Goal: Task Accomplishment & Management: Complete application form

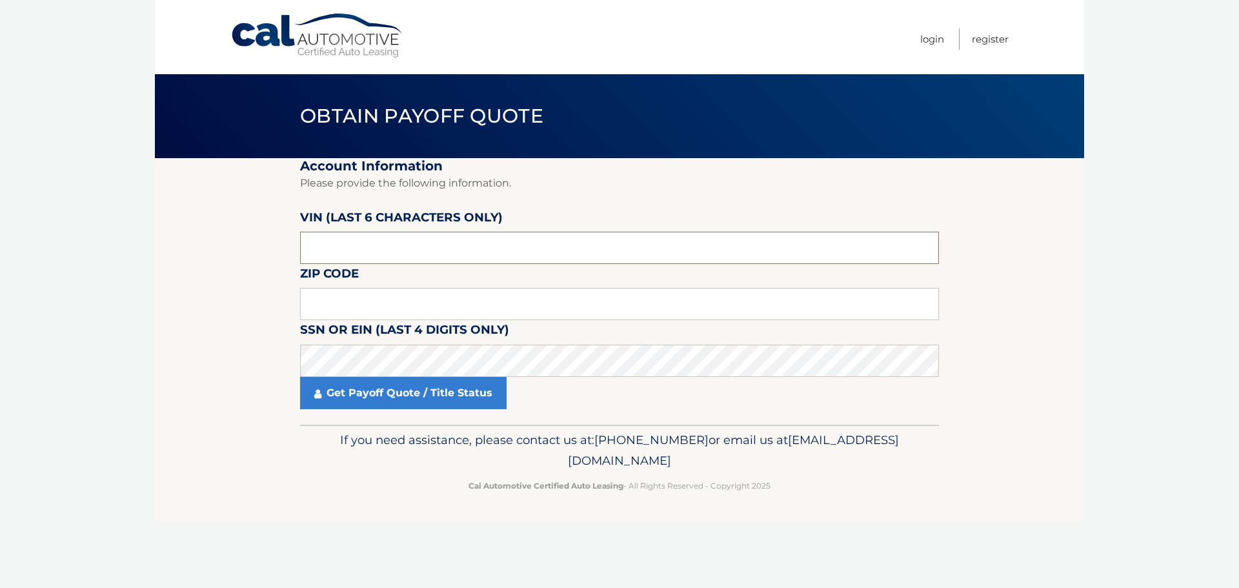
click at [379, 249] on input "text" at bounding box center [619, 248] width 639 height 32
type input "283226"
click at [328, 300] on input "text" at bounding box center [619, 304] width 639 height 32
type input "11358"
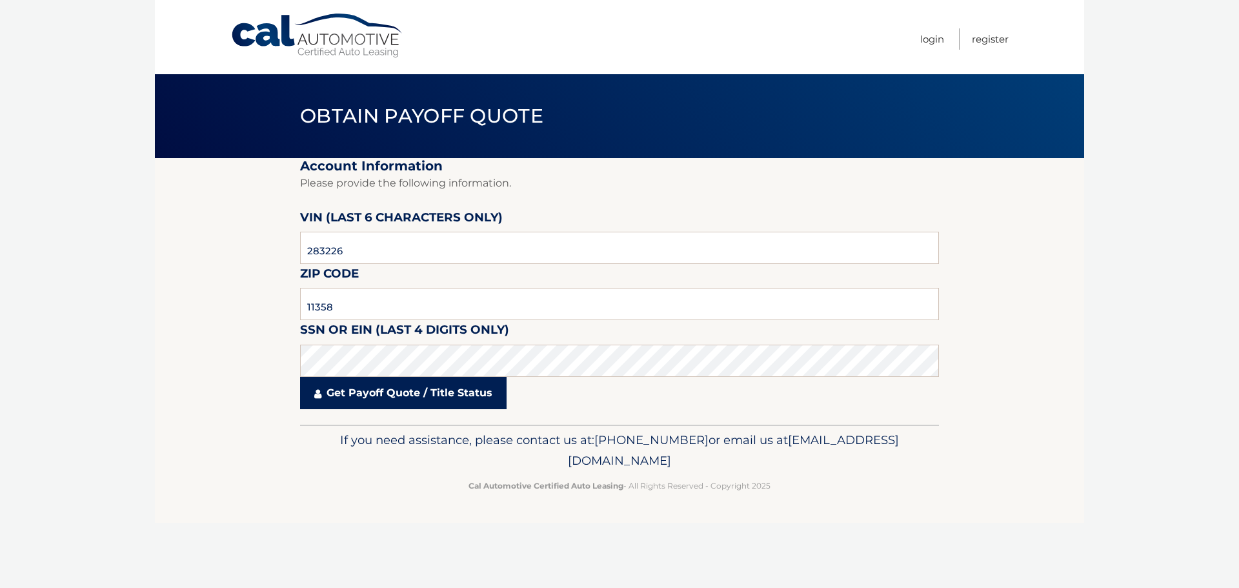
click at [389, 393] on link "Get Payoff Quote / Title Status" at bounding box center [403, 393] width 206 height 32
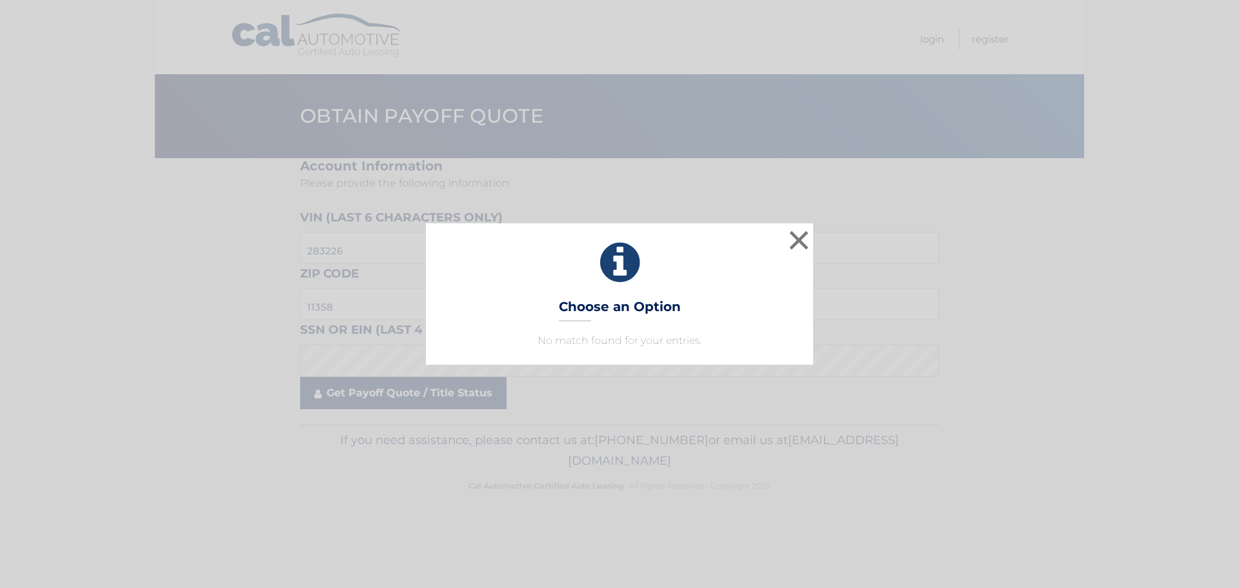
click at [389, 393] on div "× Choose an Option No match found for your entries. This is what you see on sec…" at bounding box center [619, 294] width 1239 height 588
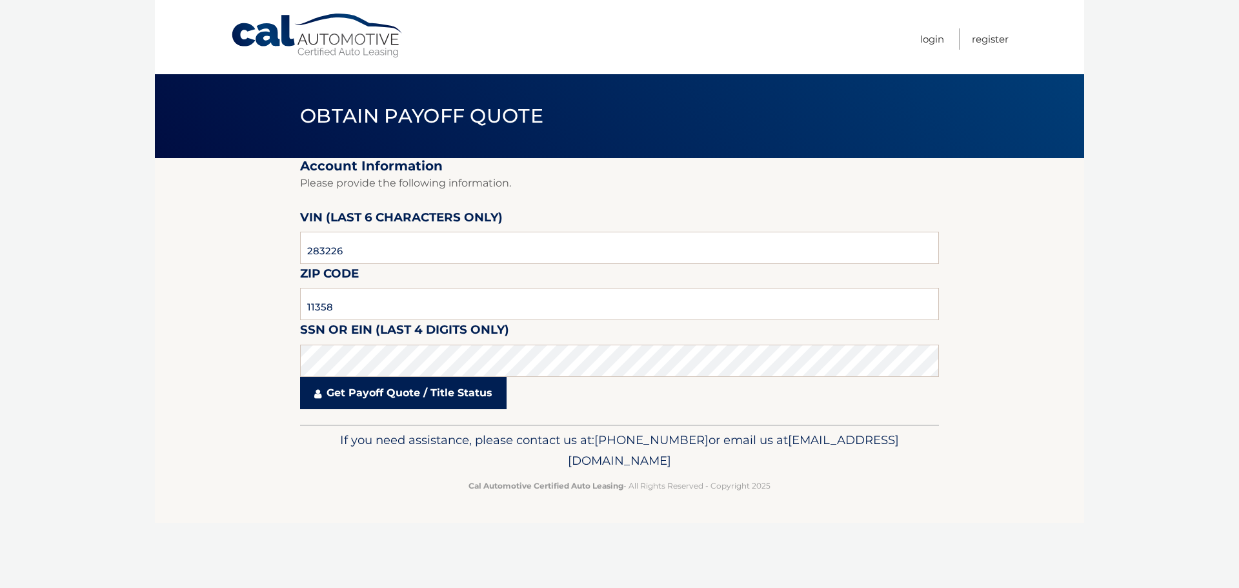
click at [389, 393] on link "Get Payoff Quote / Title Status" at bounding box center [403, 393] width 206 height 32
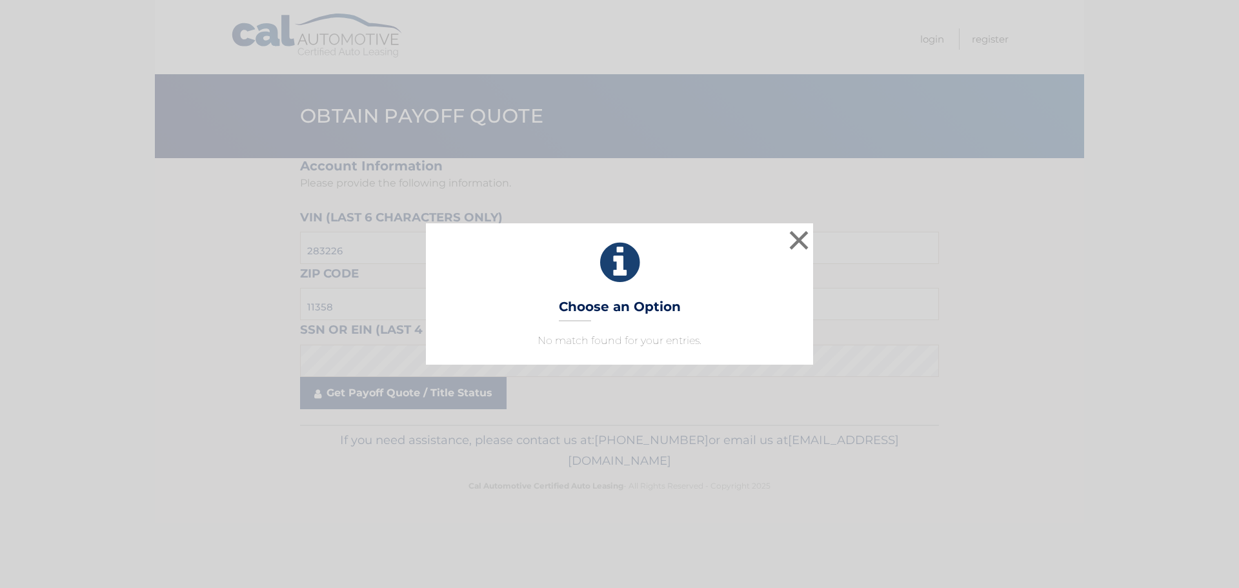
click at [390, 384] on div "× Choose an Option No match found for your entries. This is what you see on sec…" at bounding box center [619, 294] width 1239 height 588
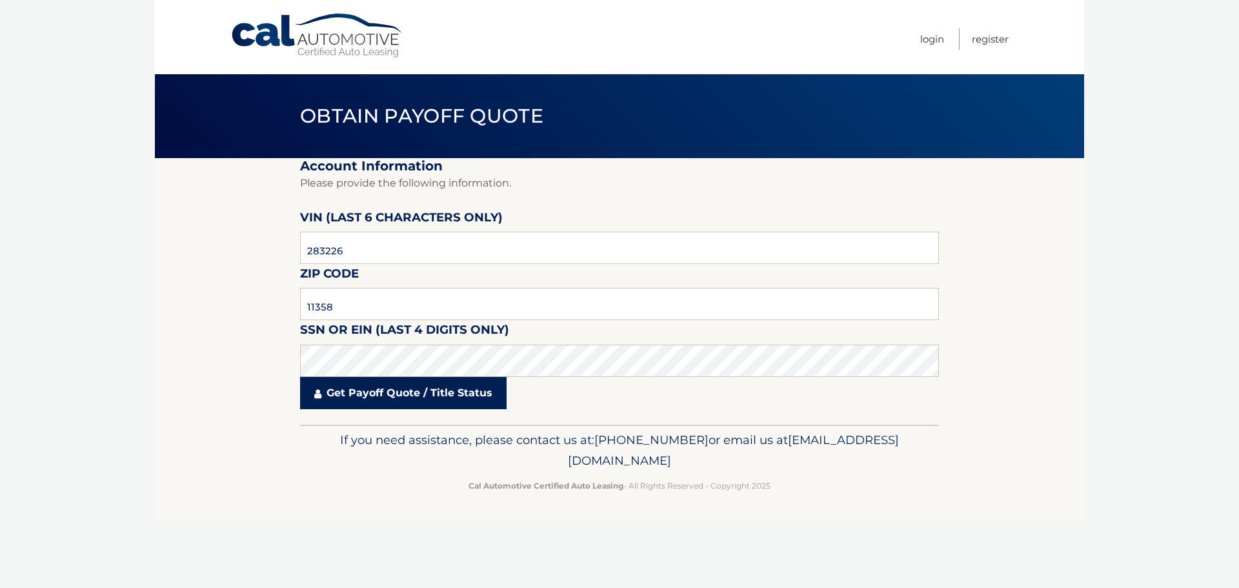
click at [395, 387] on link "Get Payoff Quote / Title Status" at bounding box center [403, 393] width 206 height 32
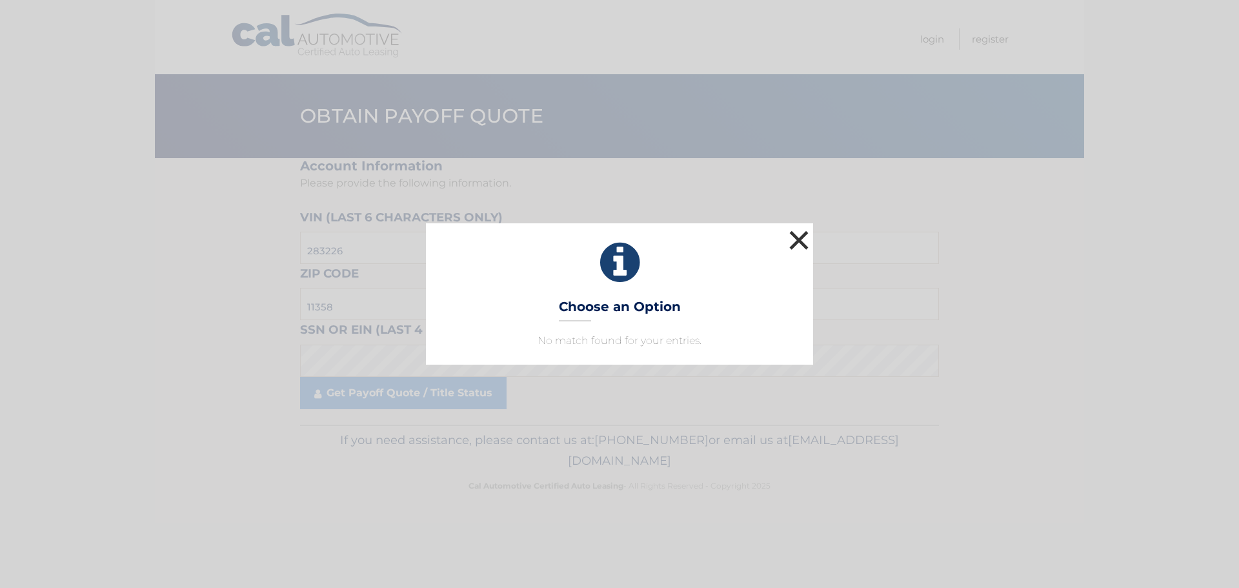
click at [795, 243] on button "×" at bounding box center [799, 240] width 26 height 26
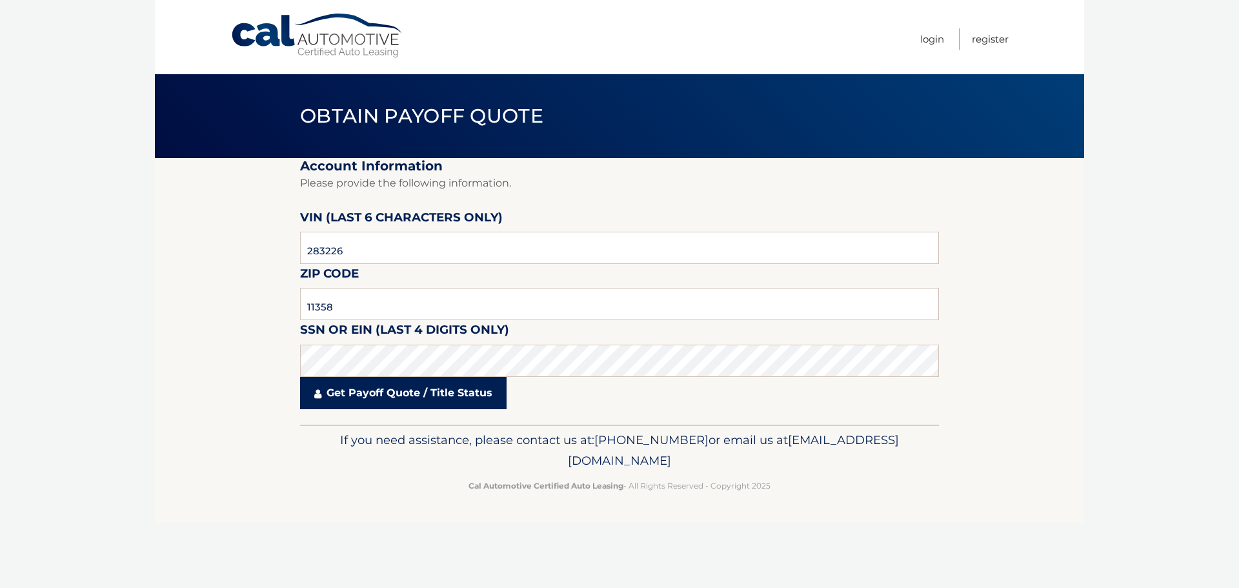
click at [412, 399] on link "Get Payoff Quote / Title Status" at bounding box center [403, 393] width 206 height 32
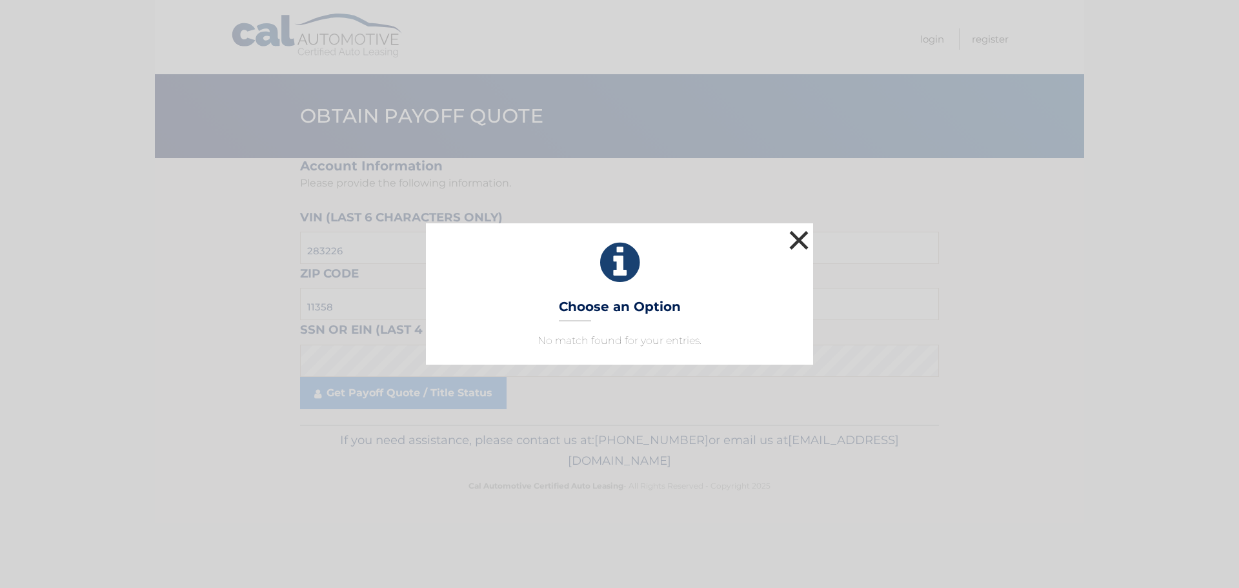
click at [795, 234] on button "×" at bounding box center [799, 240] width 26 height 26
